Goal: Check status: Check status

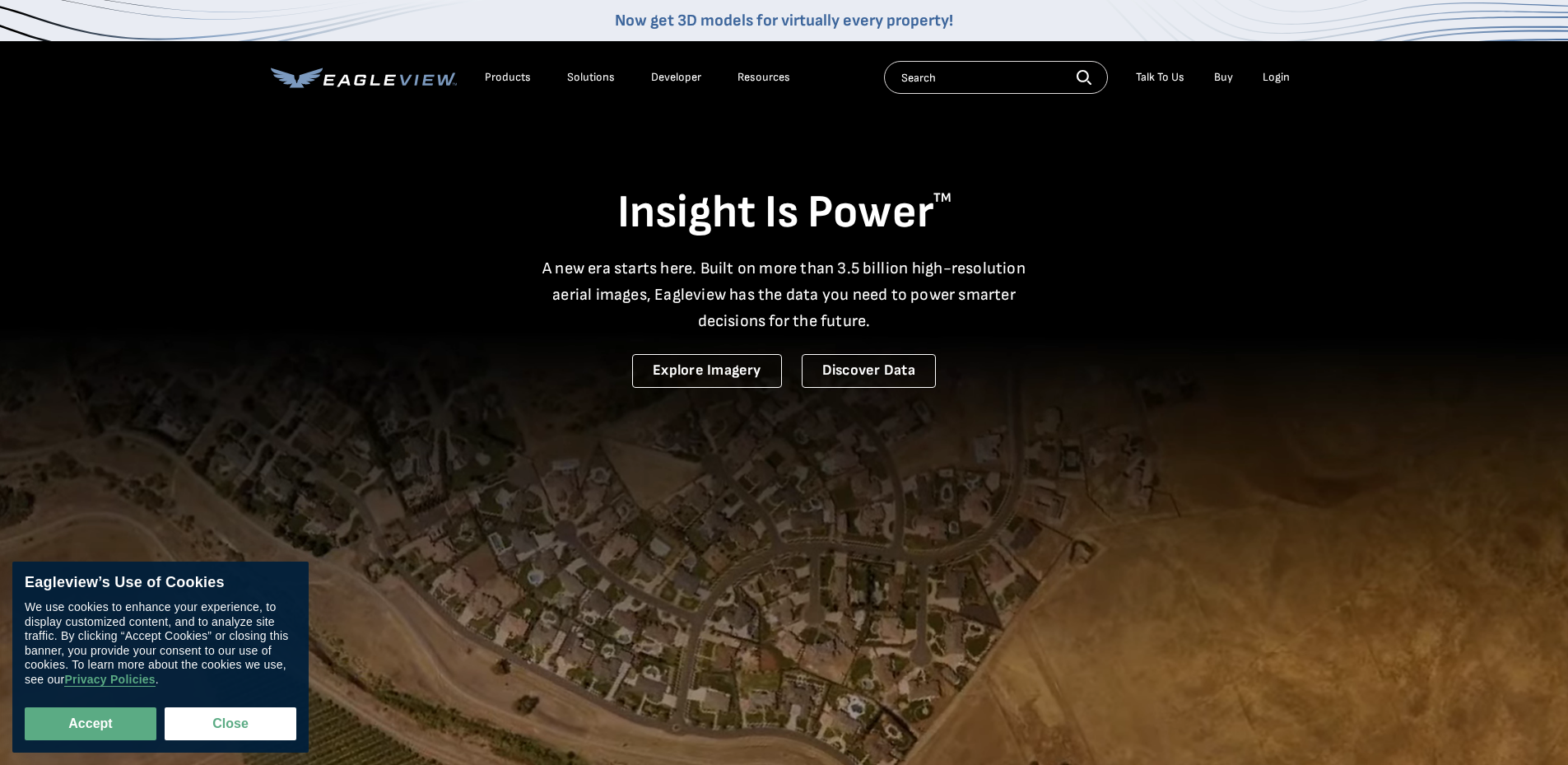
click at [1268, 76] on div "Login" at bounding box center [1276, 77] width 27 height 15
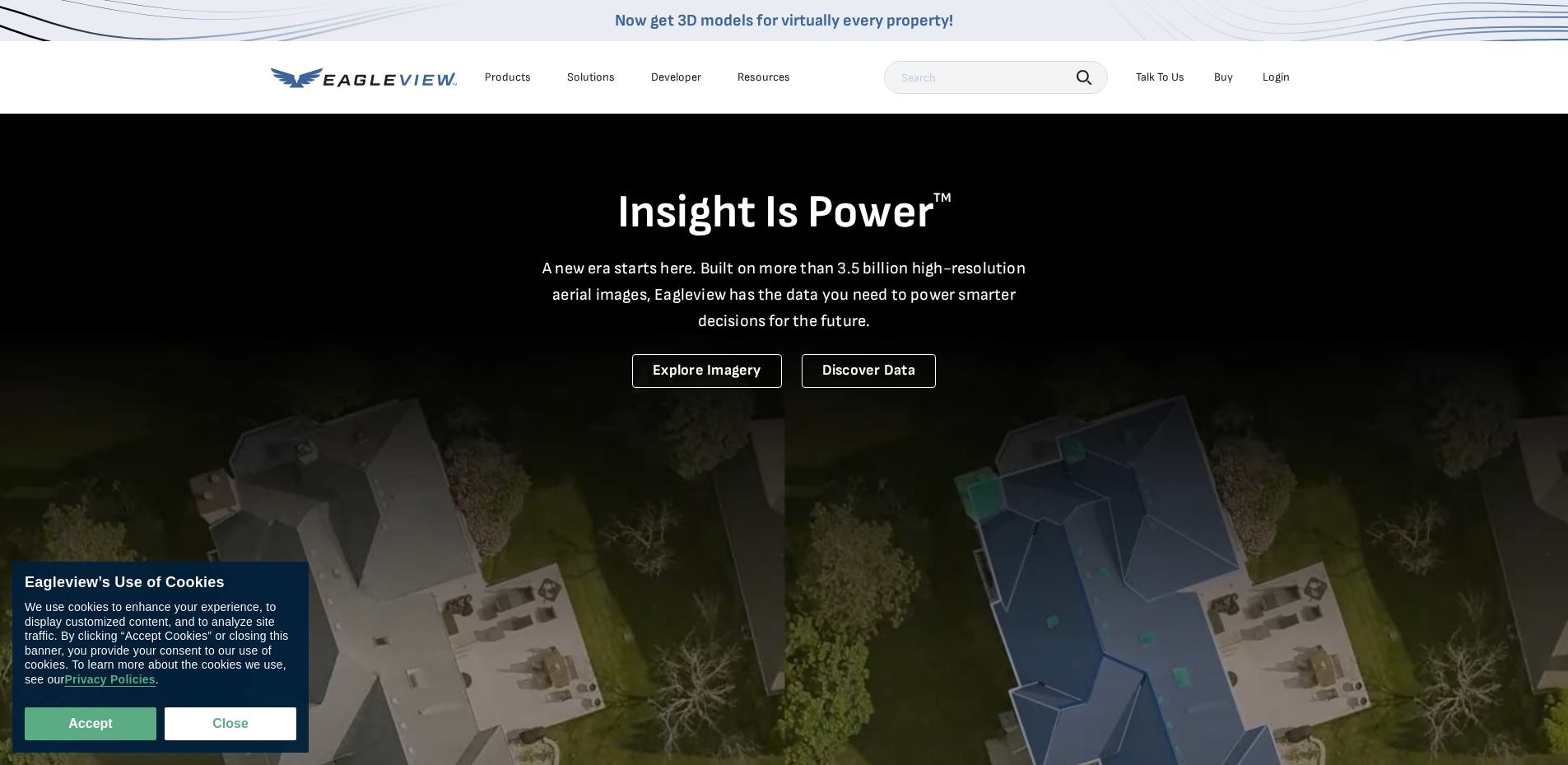
click at [1277, 77] on div "Login" at bounding box center [1276, 77] width 27 height 15
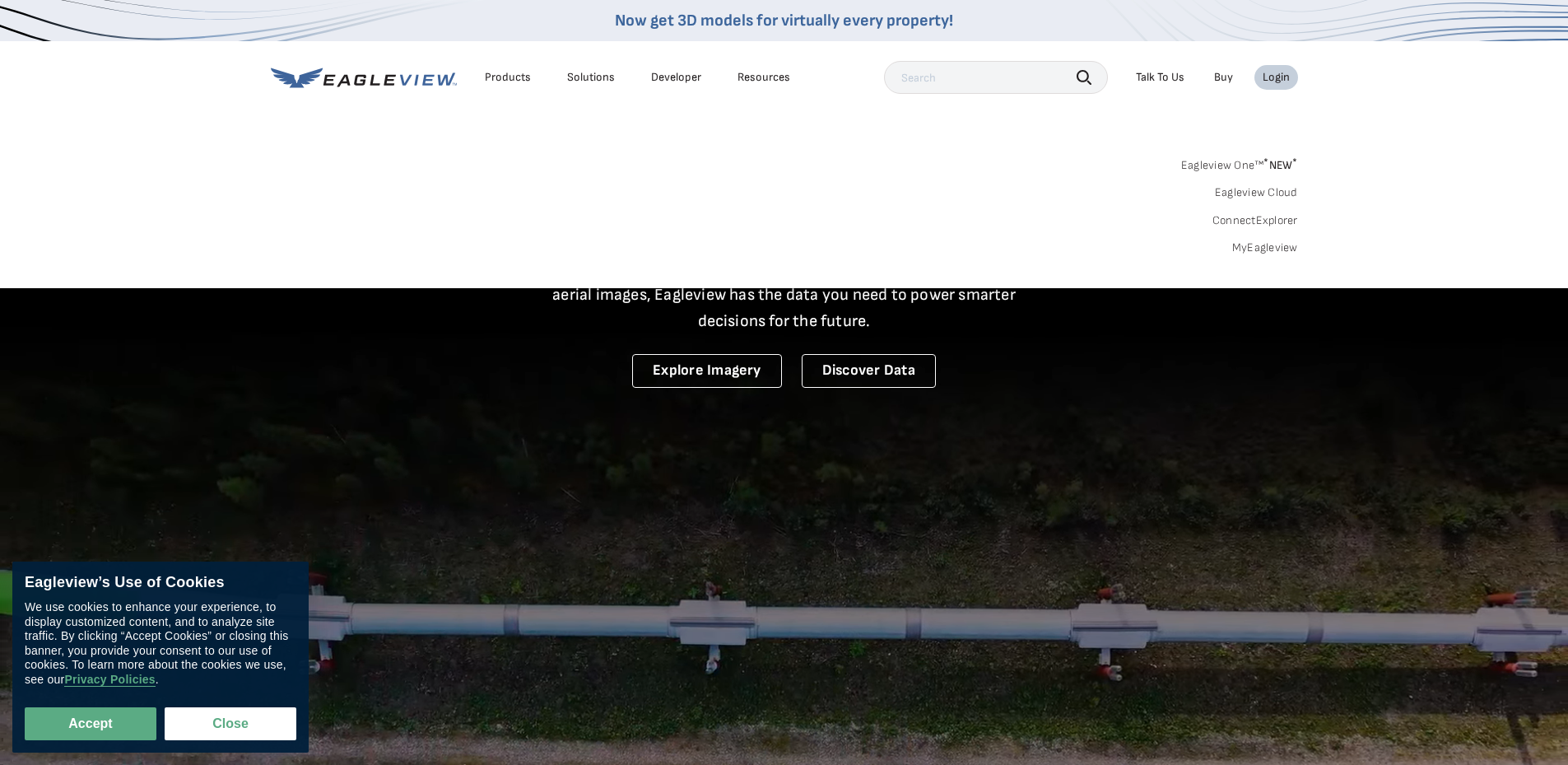
click at [1262, 246] on link "MyEagleview" at bounding box center [1265, 248] width 66 height 15
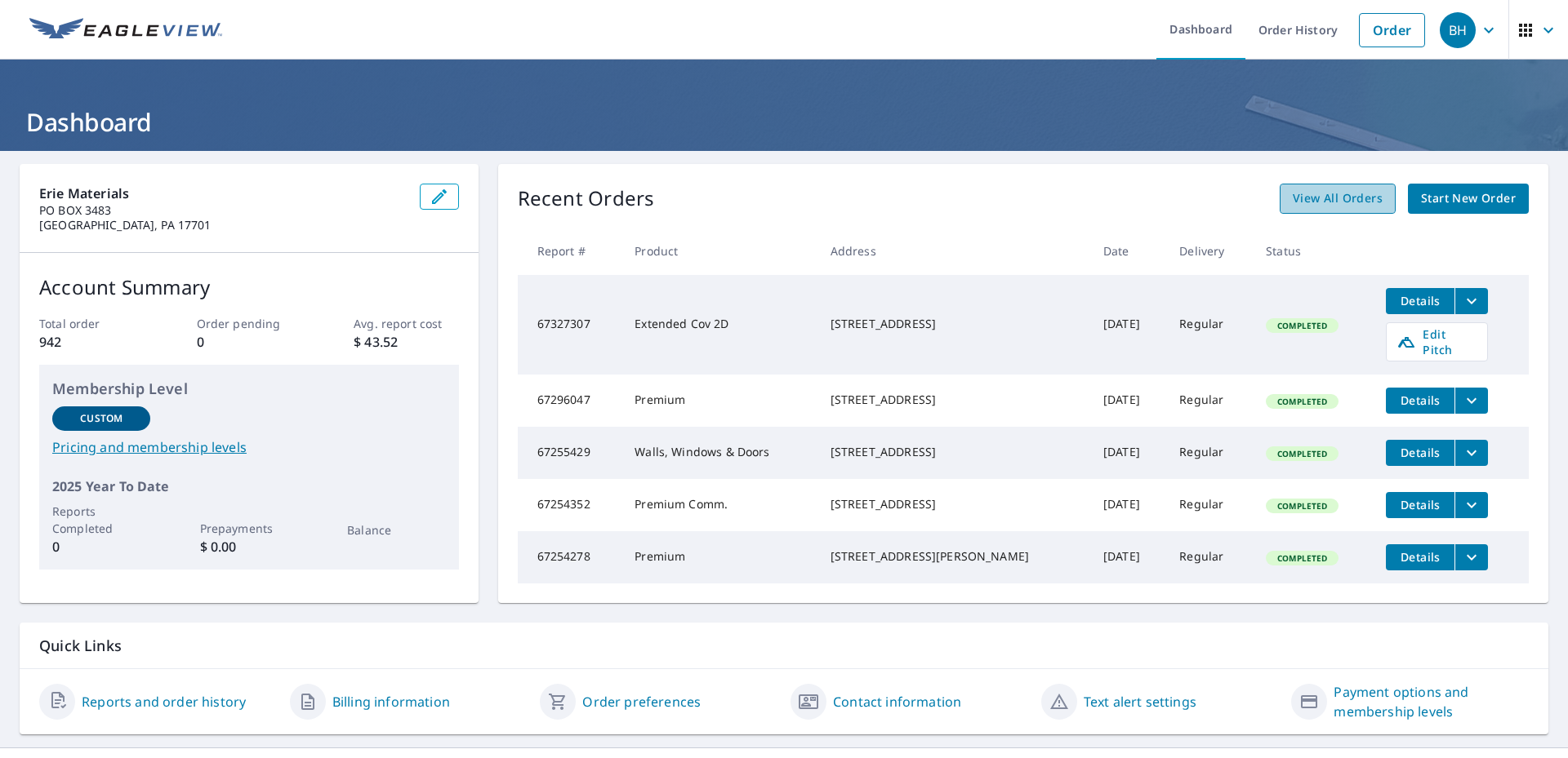
click at [1310, 192] on span "View All Orders" at bounding box center [1337, 199] width 90 height 21
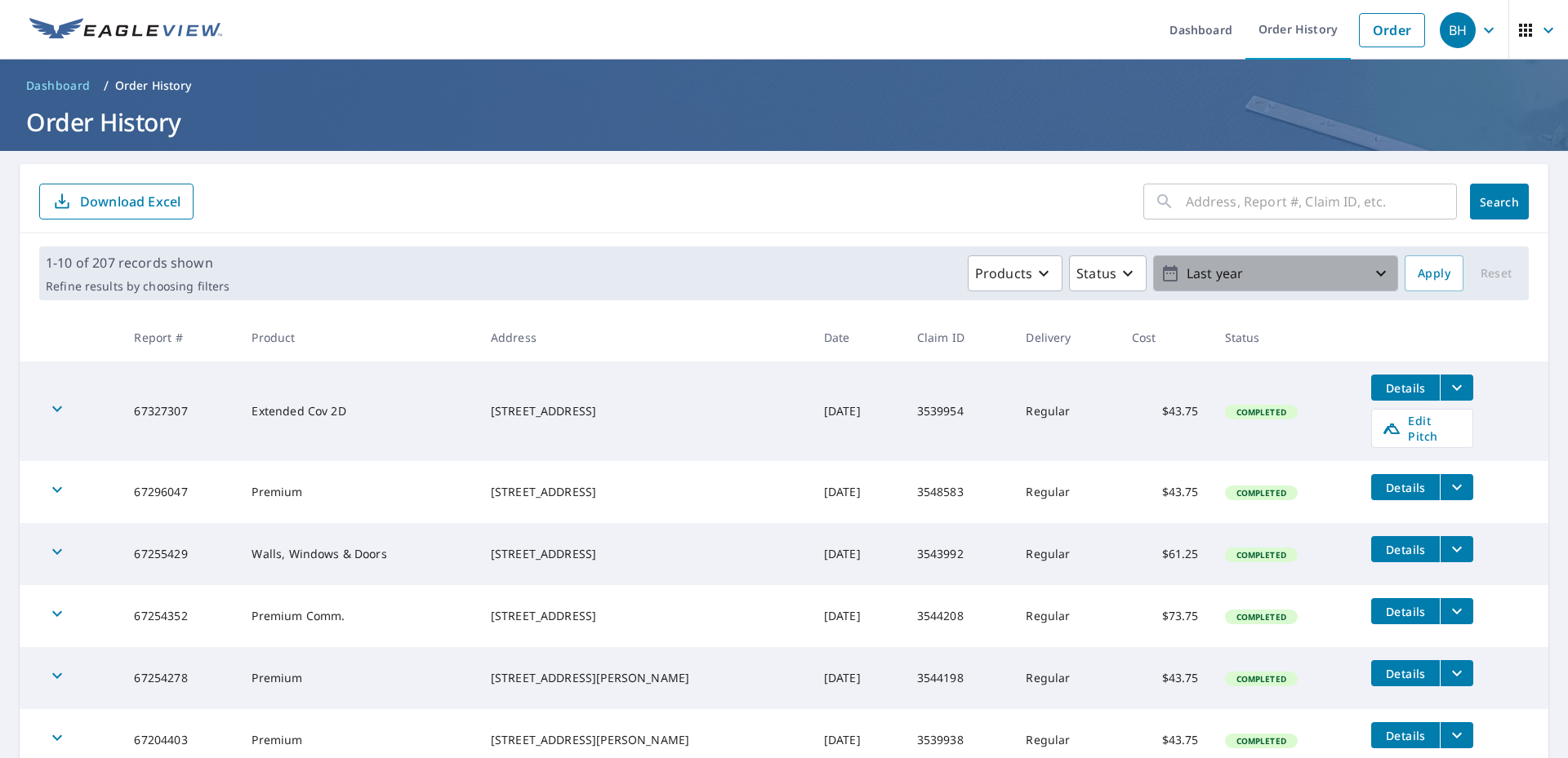
click at [1327, 282] on p "Last year" at bounding box center [1275, 273] width 191 height 28
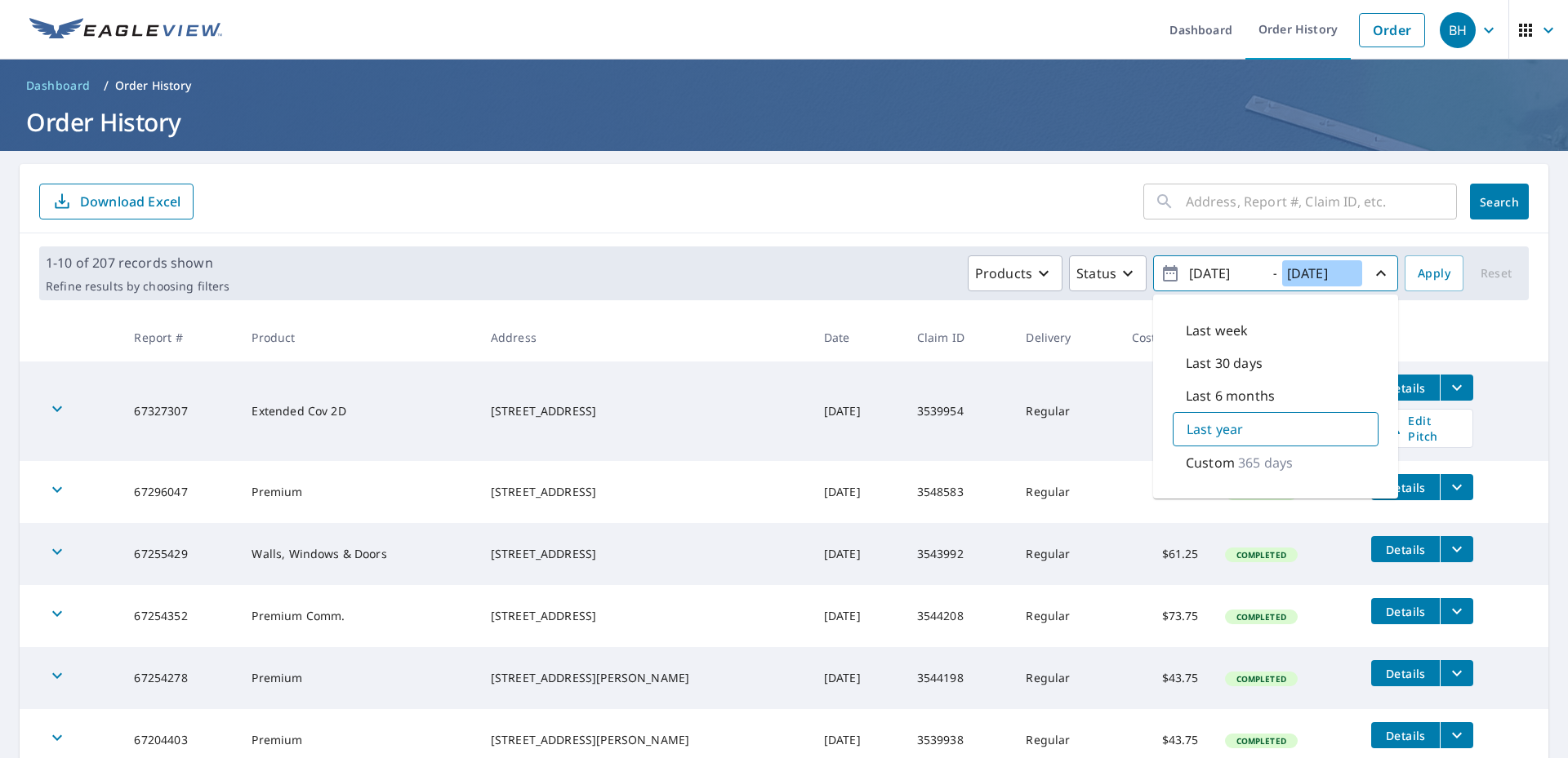
click at [1327, 282] on input "2025/09/09" at bounding box center [1322, 273] width 80 height 26
click at [1118, 281] on icon "button" at bounding box center [1127, 273] width 20 height 20
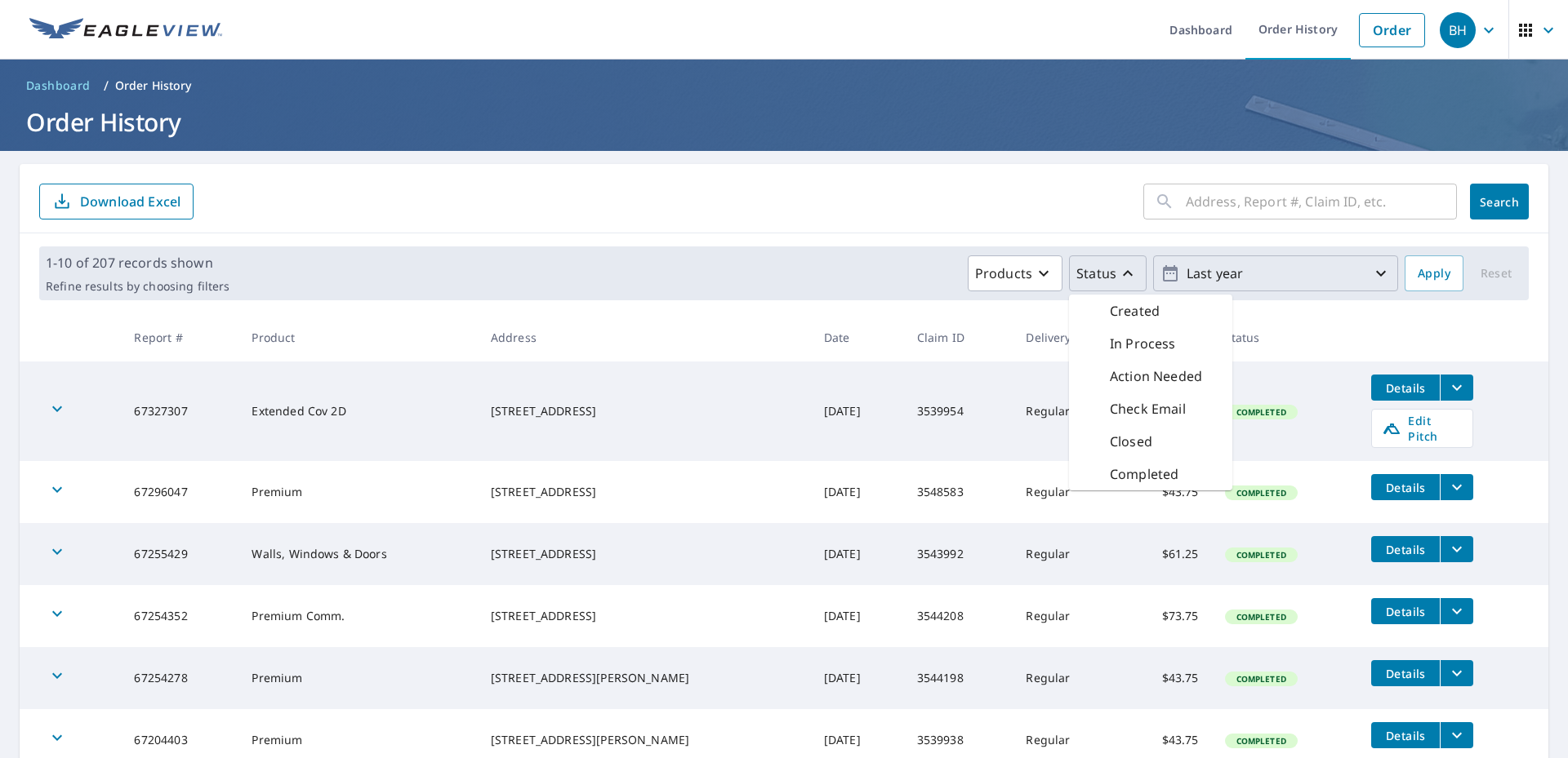
click at [1118, 281] on icon "button" at bounding box center [1127, 273] width 20 height 20
click at [1054, 279] on div "Products Status Last year" at bounding box center [817, 274] width 1162 height 36
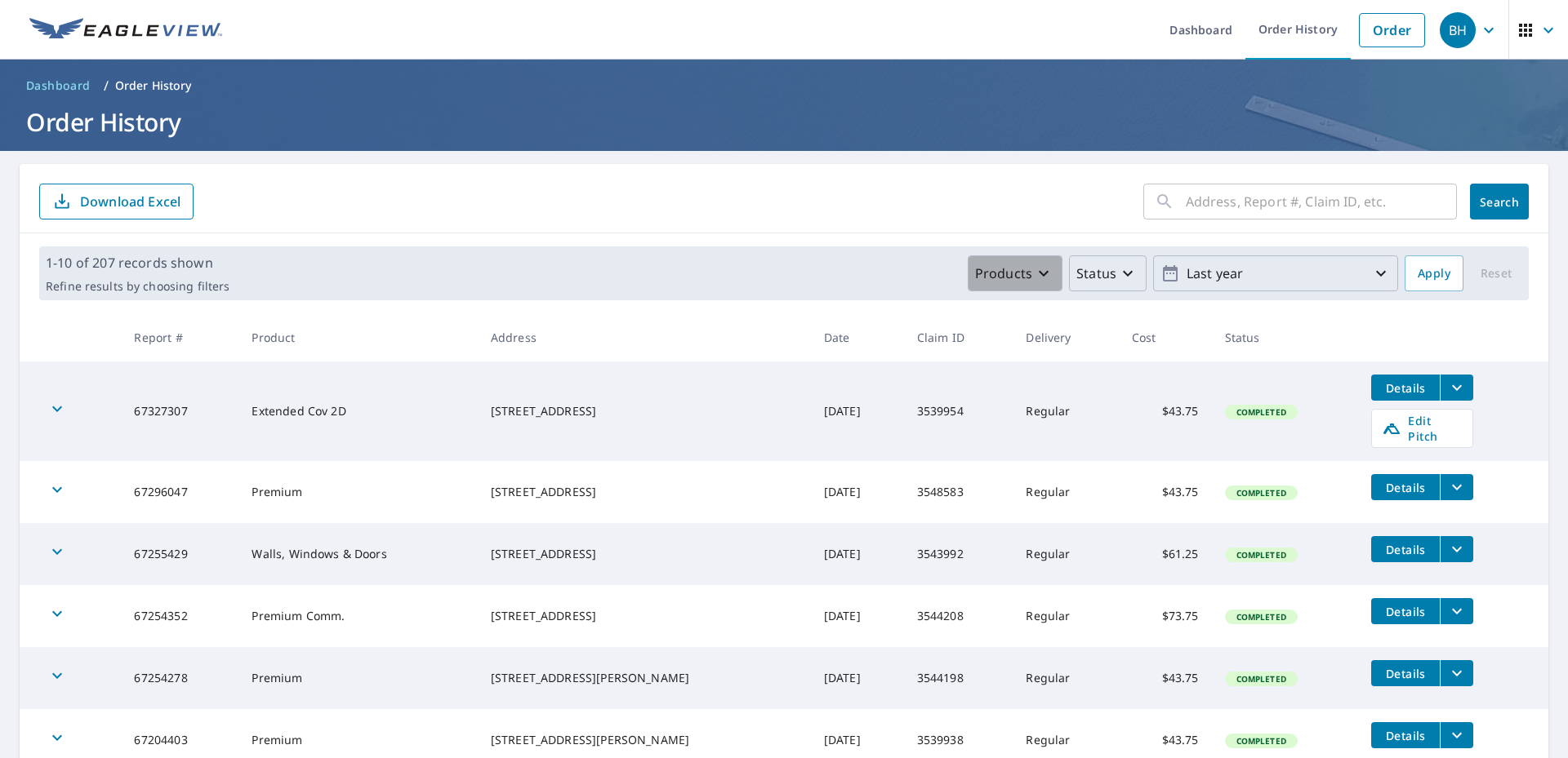
click at [1034, 279] on icon "button" at bounding box center [1043, 273] width 20 height 20
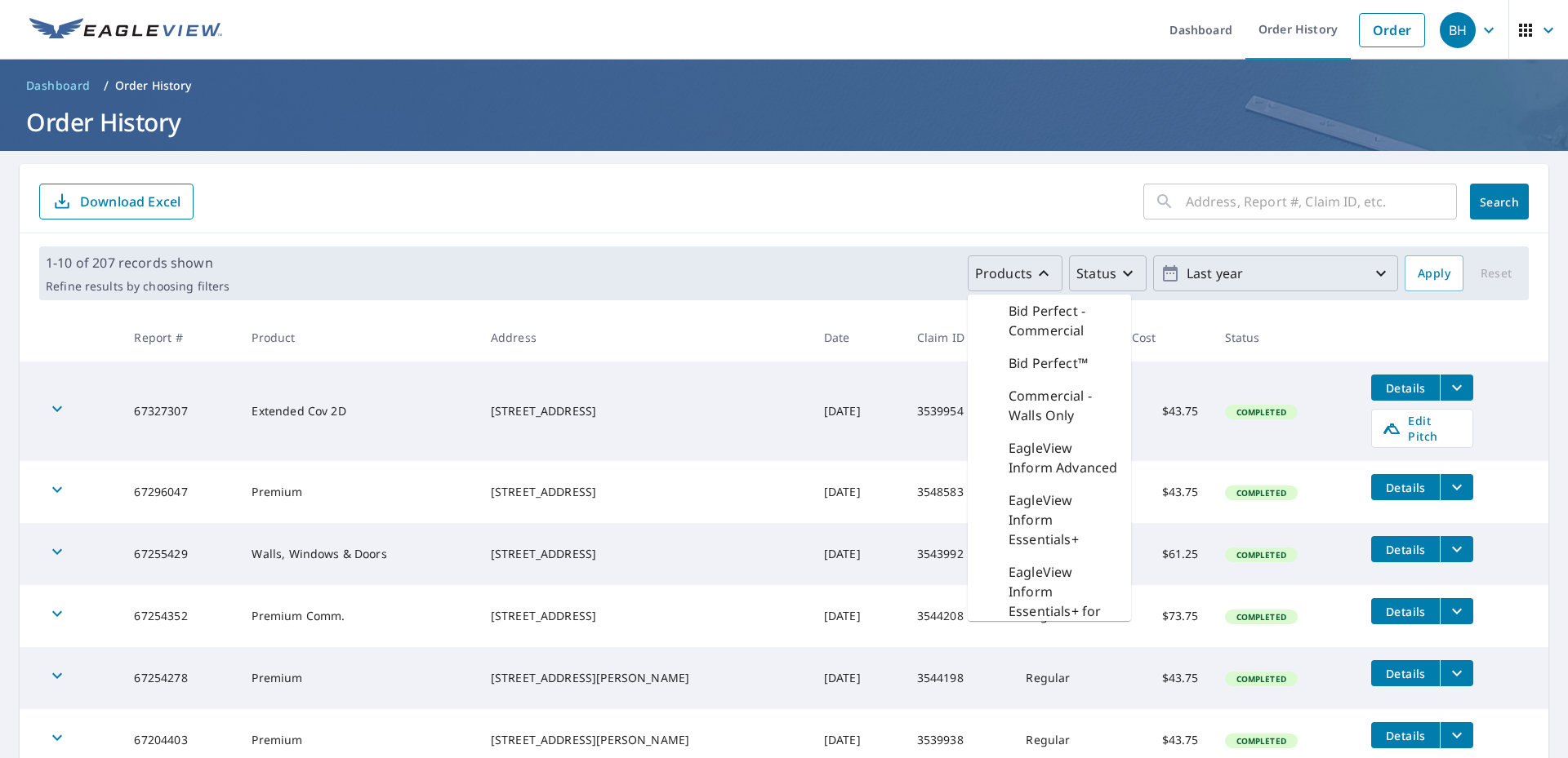
click at [1034, 279] on icon "button" at bounding box center [1043, 273] width 20 height 20
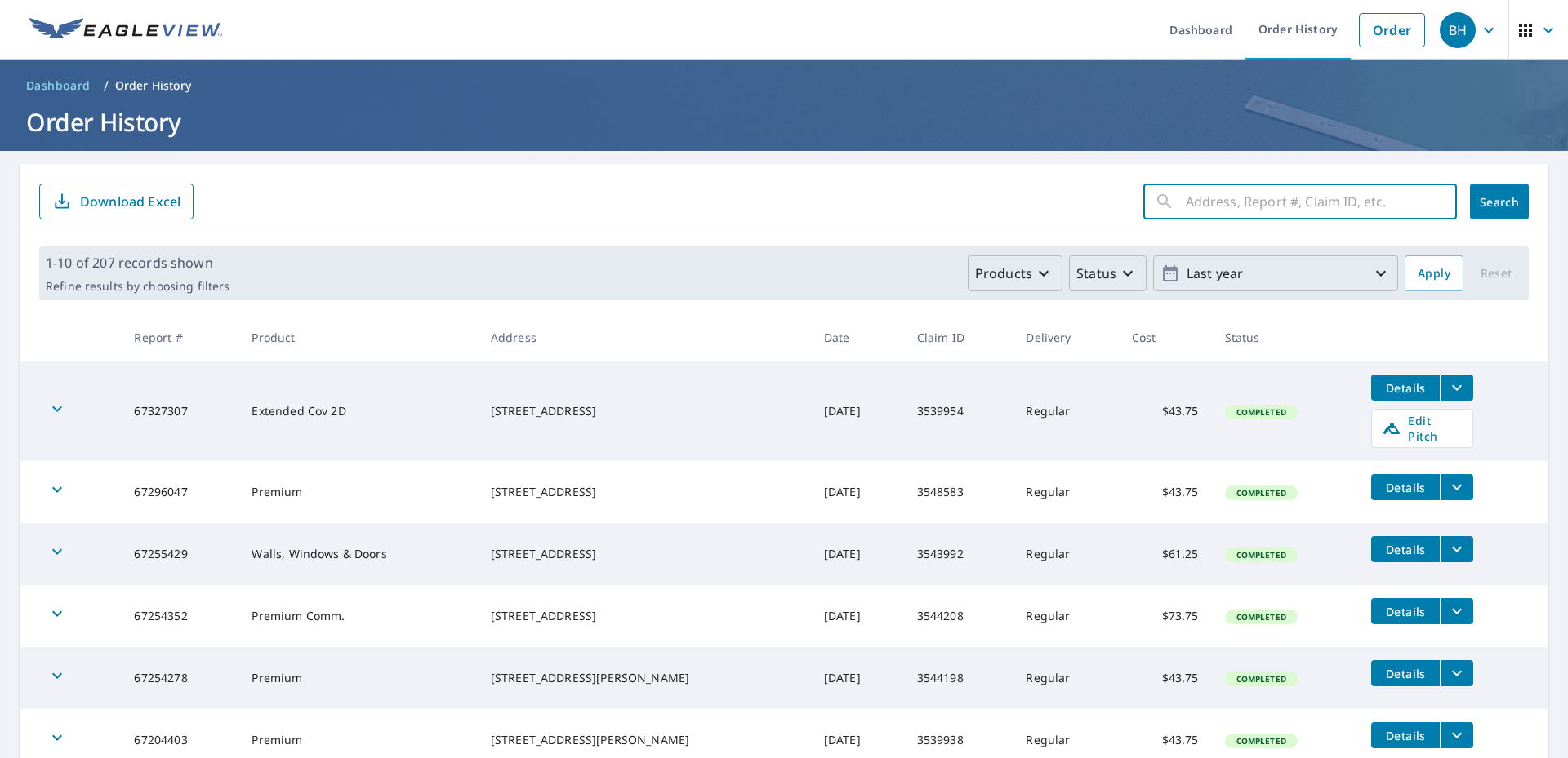
click at [1186, 193] on input "text" at bounding box center [1322, 201] width 271 height 45
click at [1299, 201] on input "text" at bounding box center [1322, 201] width 271 height 45
paste input "3399233"
type input "3399233"
click at [1483, 206] on span "Search" at bounding box center [1499, 202] width 33 height 15
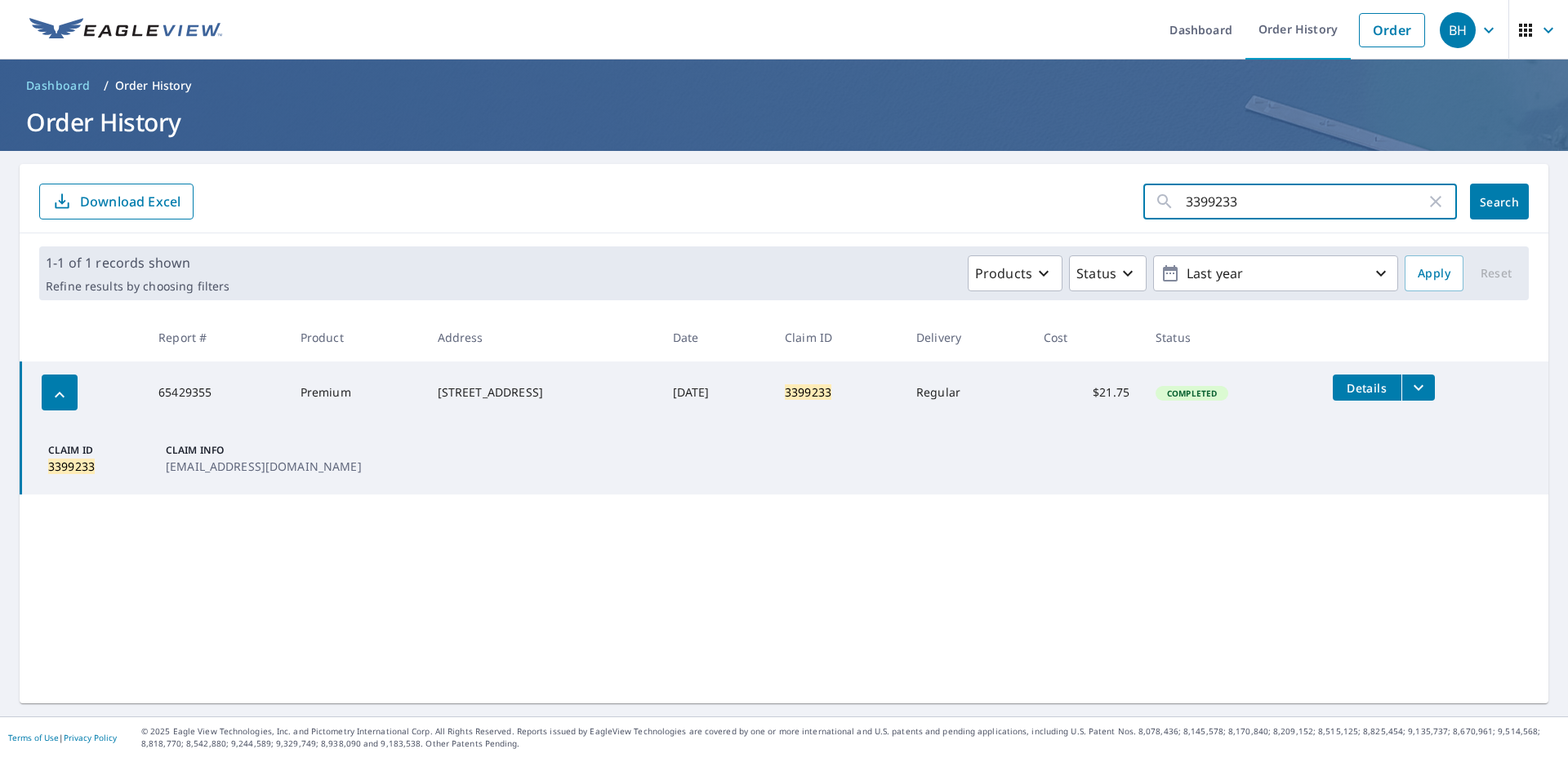
drag, startPoint x: 1254, startPoint y: 216, endPoint x: 1121, endPoint y: 185, distance: 136.6
click at [1121, 185] on form "3399233 ​ Search Download Excel" at bounding box center [784, 202] width 1489 height 36
paste input "098492"
type input "3098492"
click at [1499, 200] on span "Search" at bounding box center [1499, 202] width 33 height 15
